Goal: Transaction & Acquisition: Purchase product/service

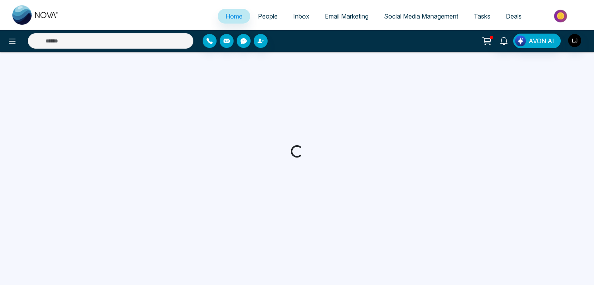
select select "*"
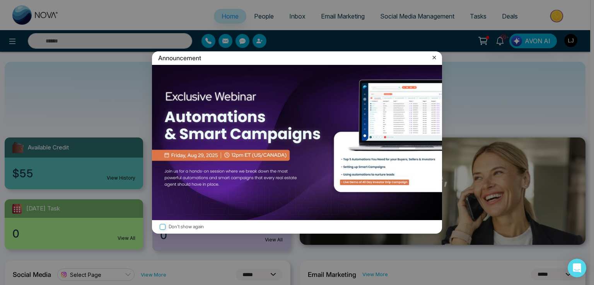
click at [430, 55] on div "Announcement" at bounding box center [297, 58] width 290 height 14
click at [433, 56] on icon at bounding box center [434, 57] width 3 height 3
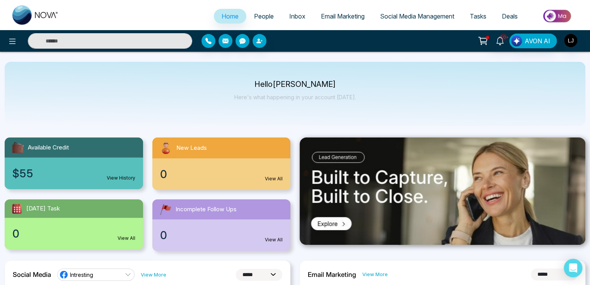
click at [485, 44] on icon at bounding box center [483, 41] width 11 height 11
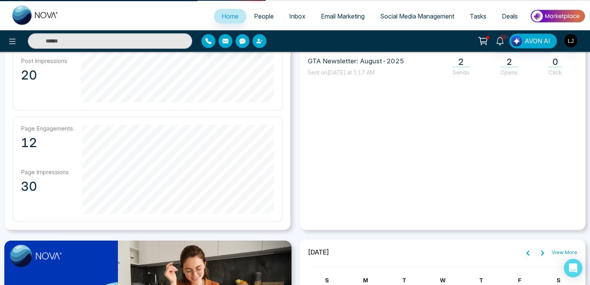
scroll to position [348, 0]
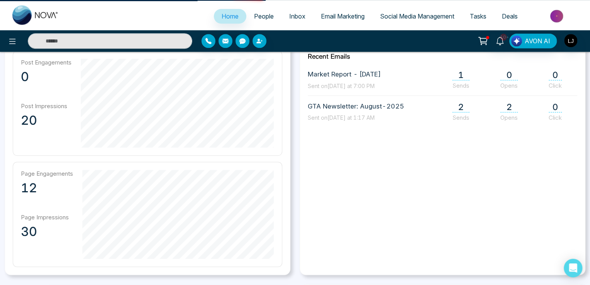
click at [486, 36] on icon at bounding box center [483, 41] width 11 height 11
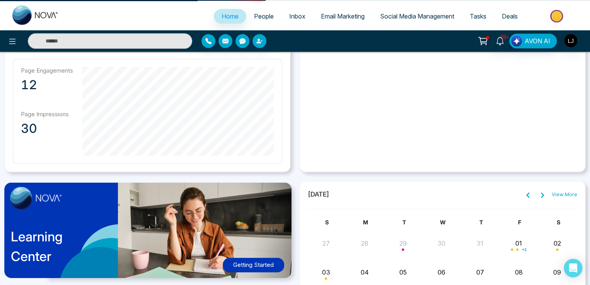
scroll to position [232, 0]
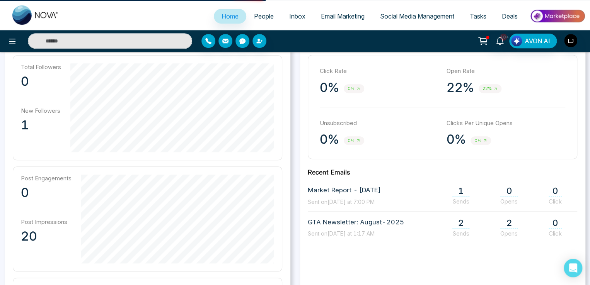
click at [485, 38] on icon at bounding box center [483, 41] width 11 height 11
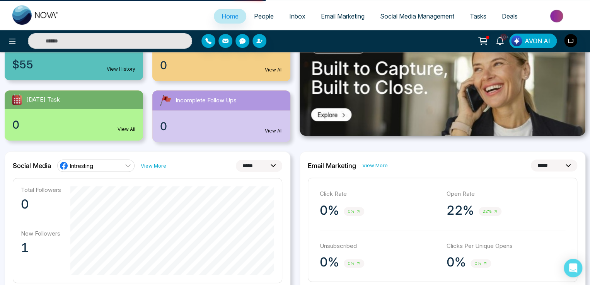
scroll to position [0, 0]
